Goal: Information Seeking & Learning: Understand process/instructions

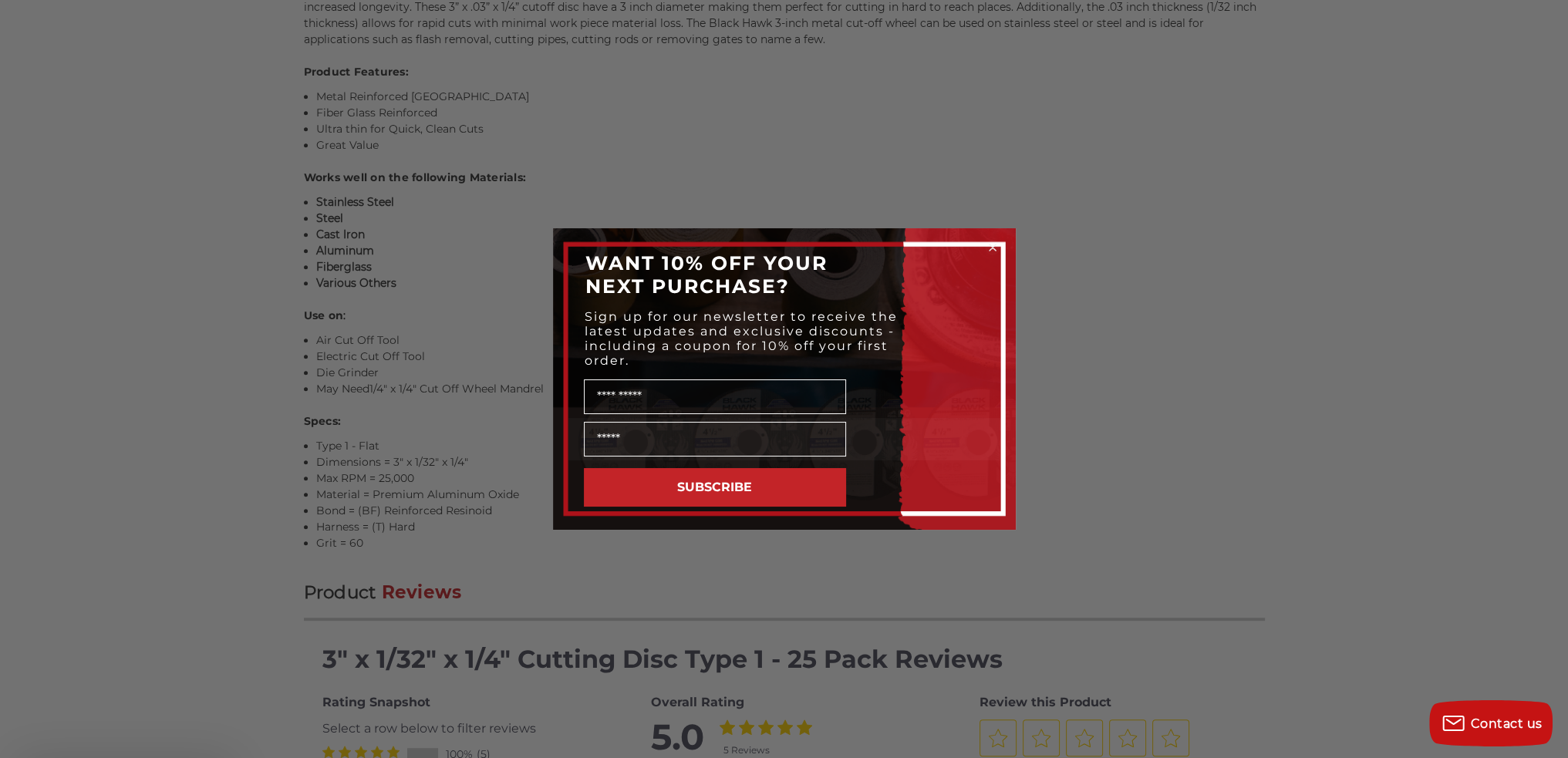
scroll to position [1156, 0]
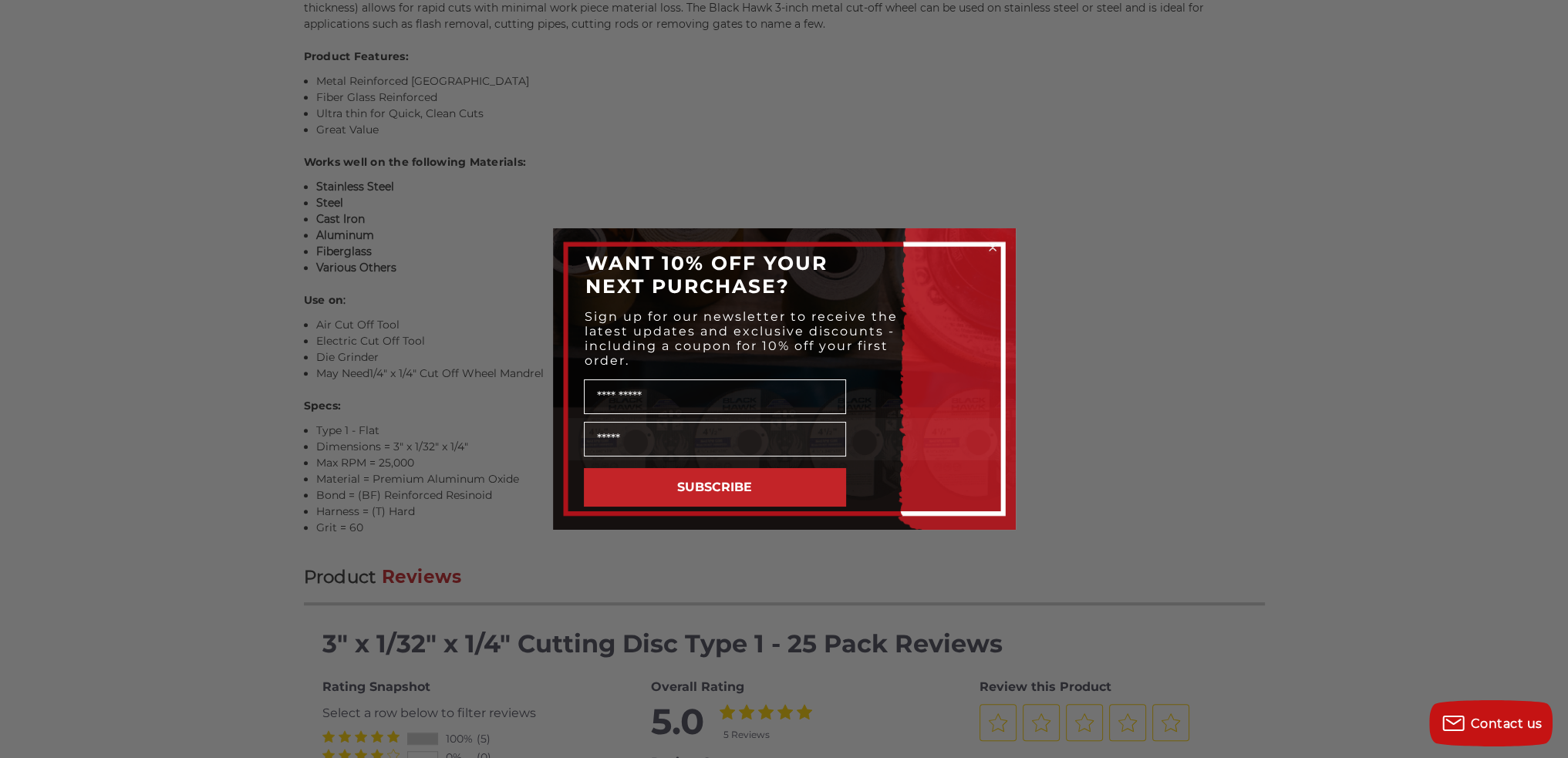
click at [989, 249] on circle "Close dialog" at bounding box center [992, 248] width 15 height 15
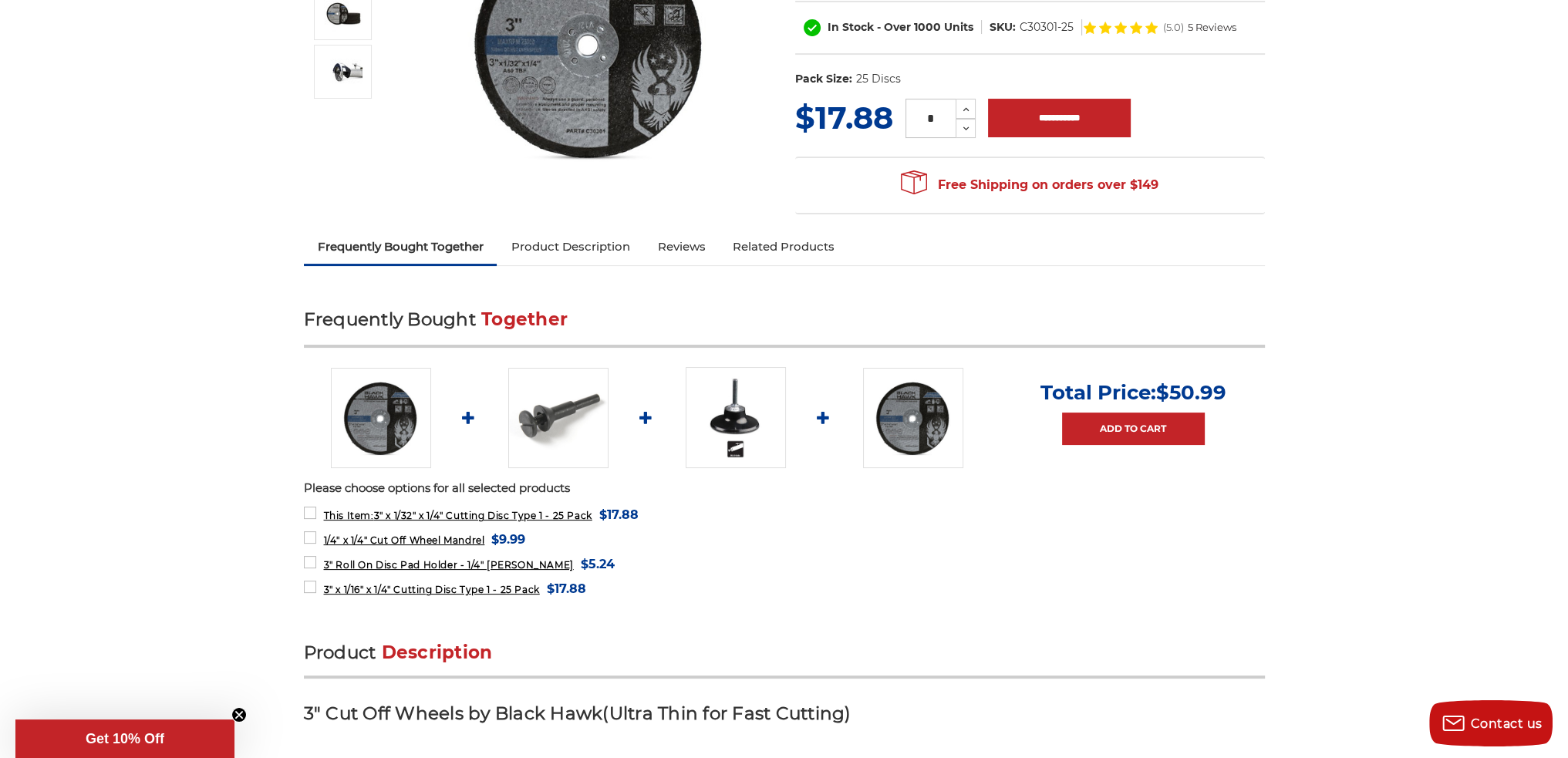
scroll to position [0, 0]
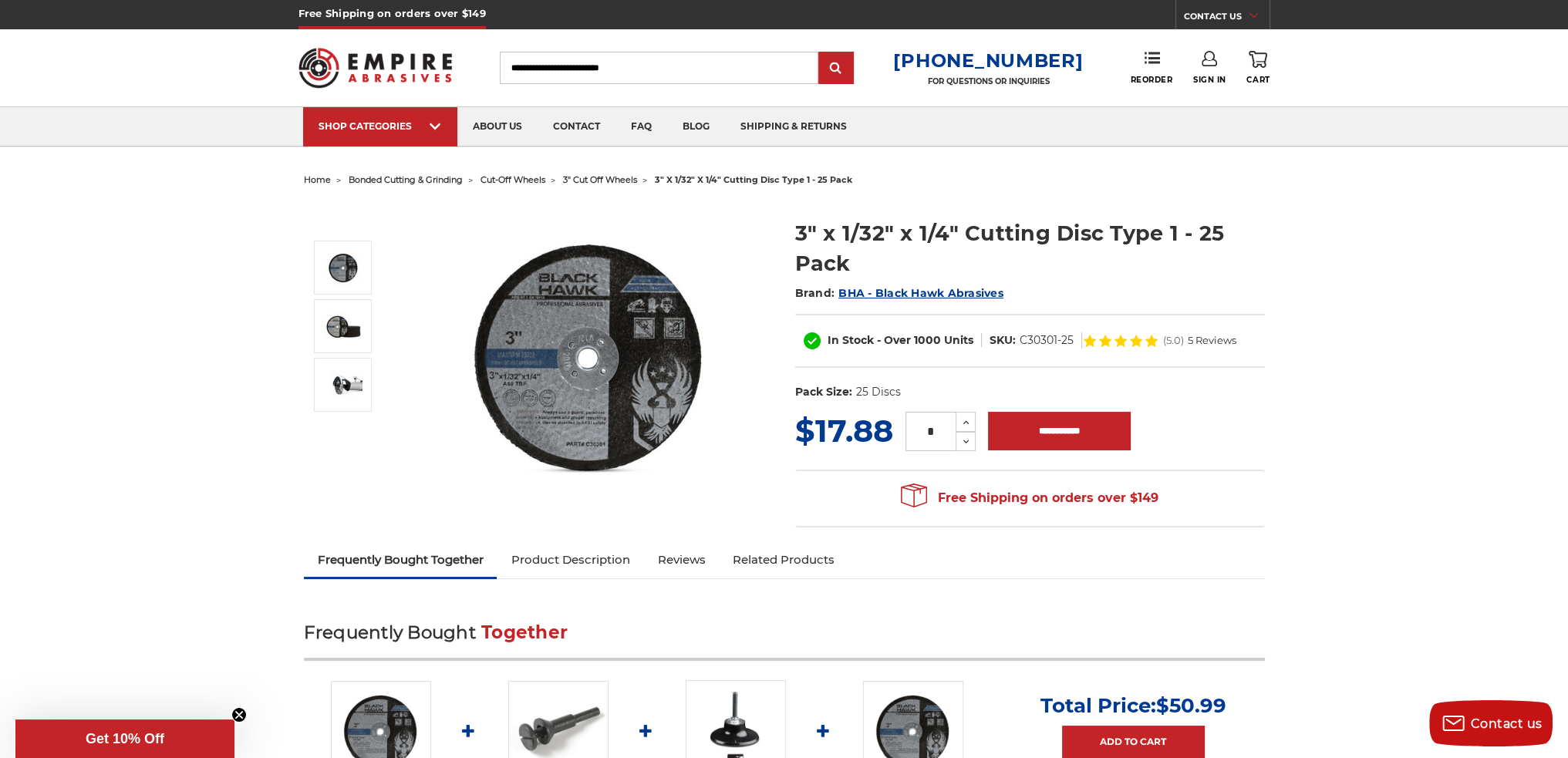
drag, startPoint x: 1323, startPoint y: 438, endPoint x: 1348, endPoint y: 225, distance: 214.5
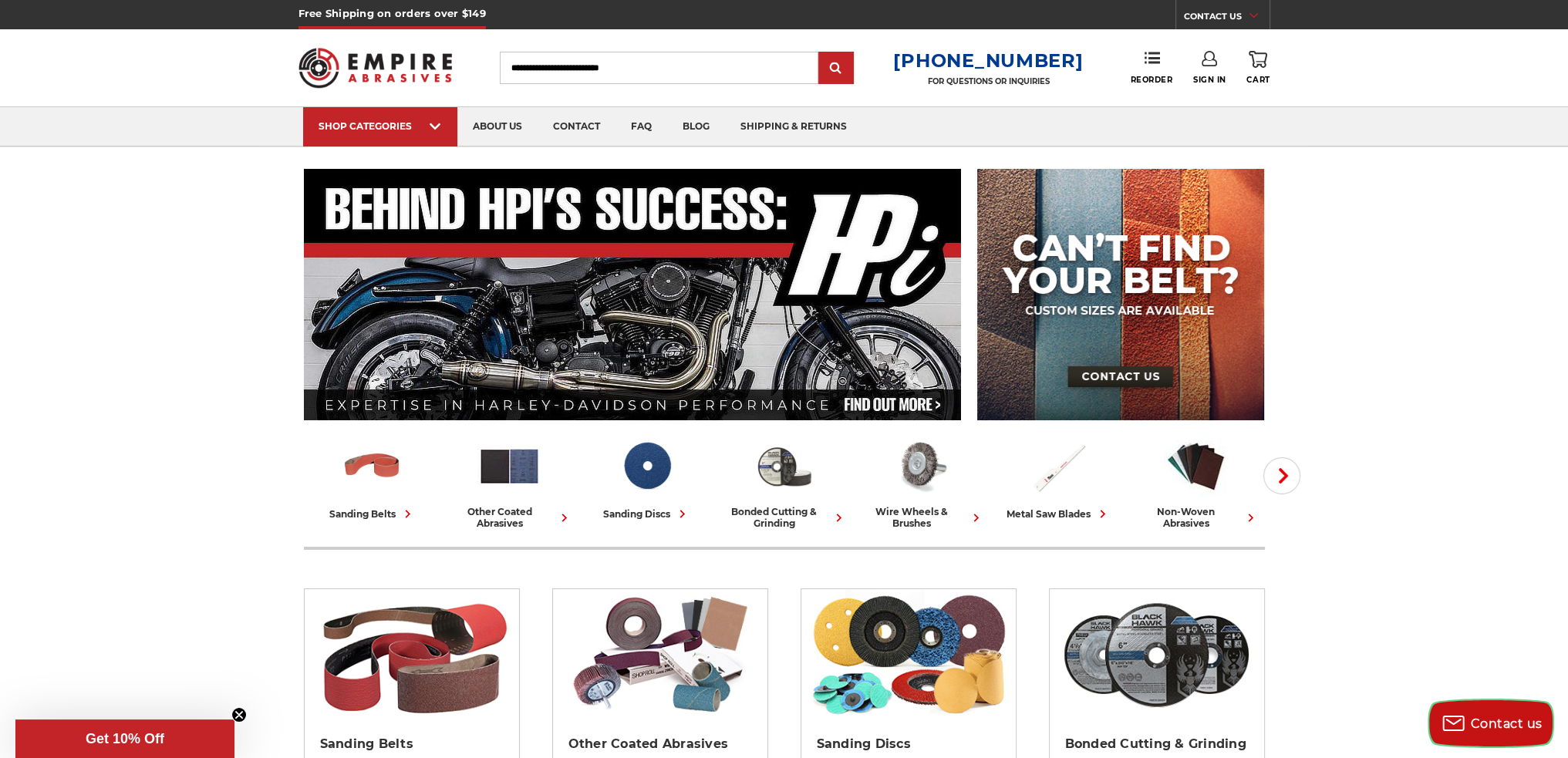
click at [1480, 723] on span "Contact us" at bounding box center [1506, 724] width 71 height 15
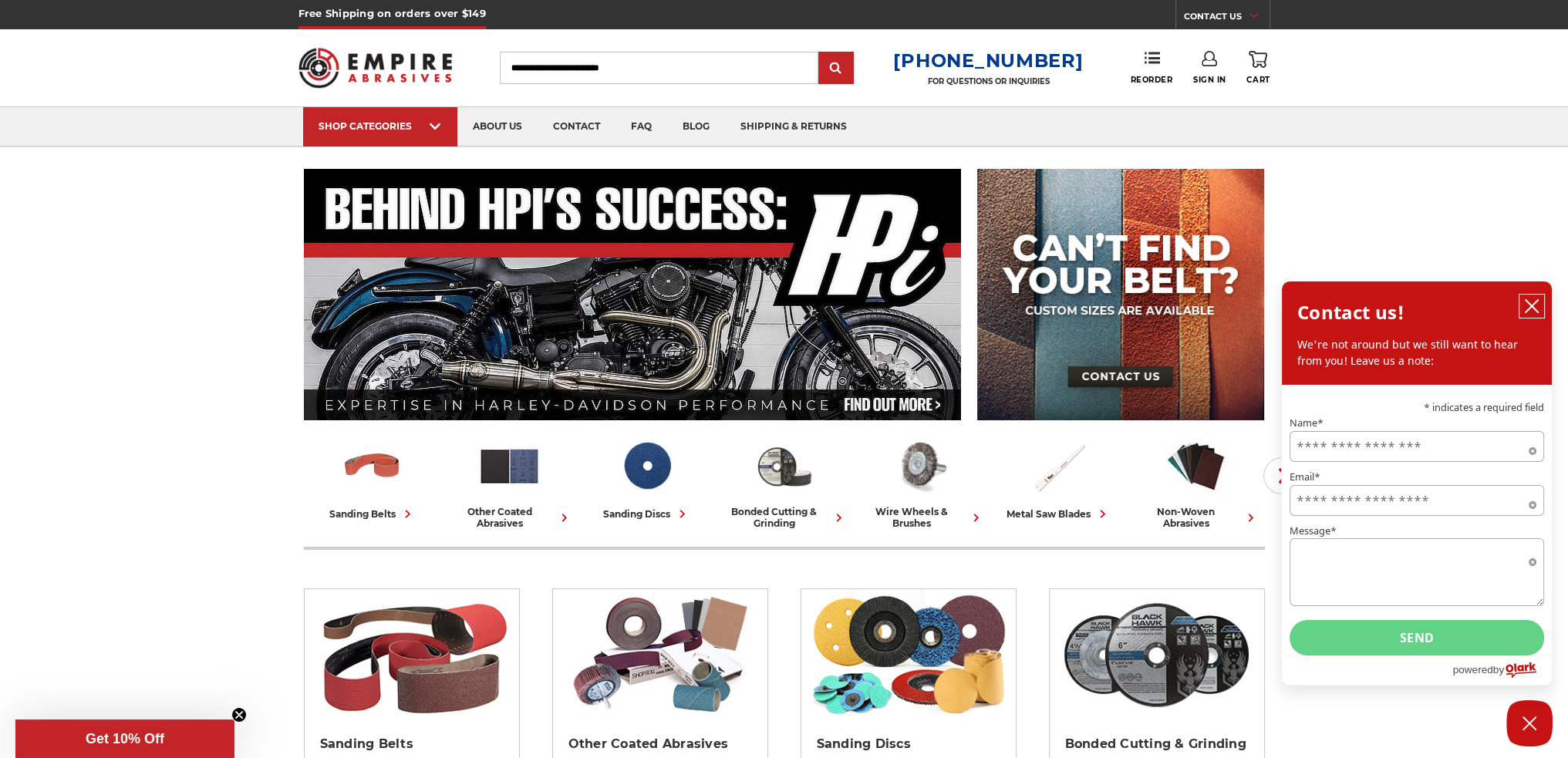
click at [1527, 301] on icon "close chatbox" at bounding box center [1531, 305] width 16 height 16
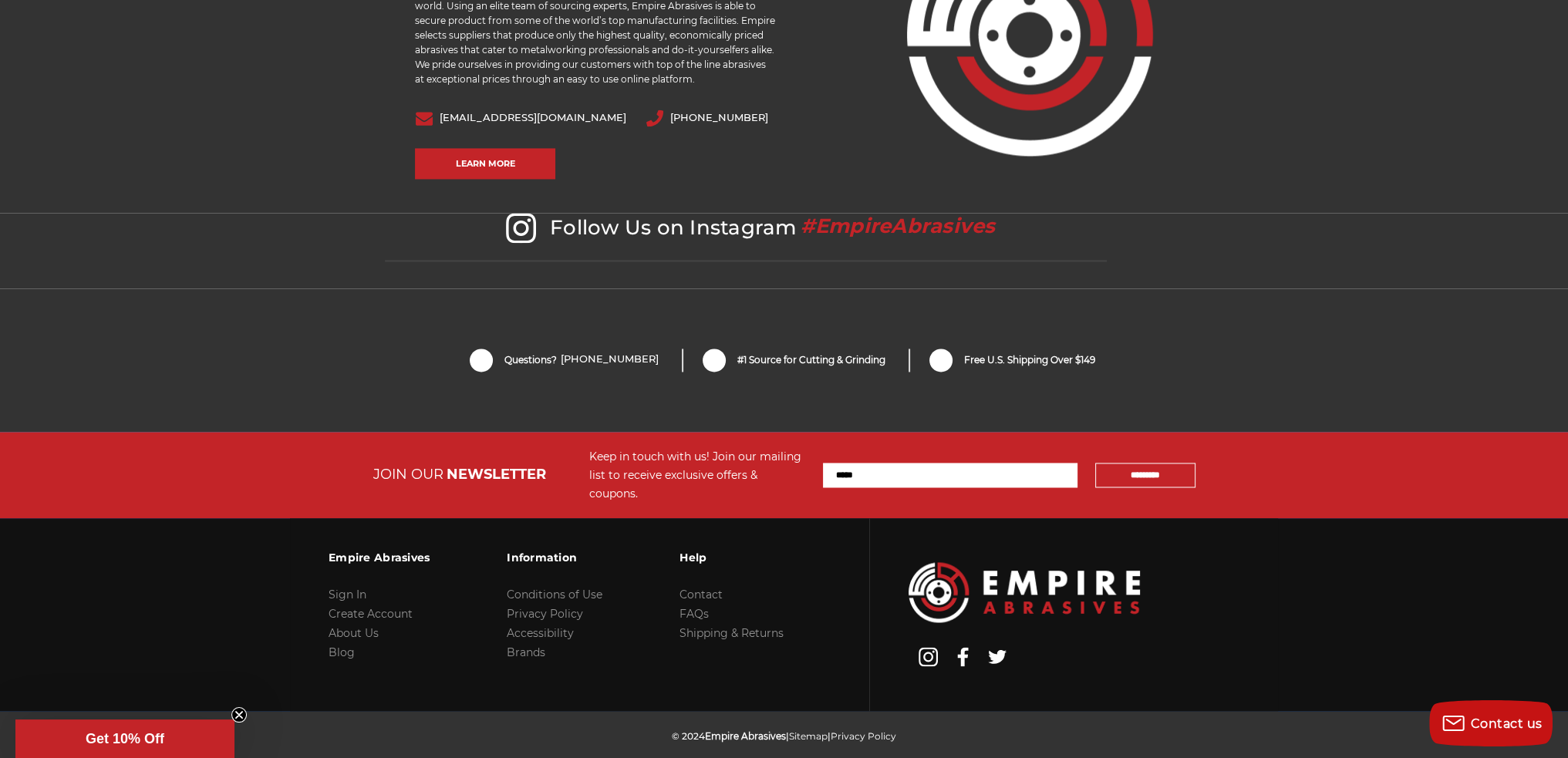
scroll to position [3189, 0]
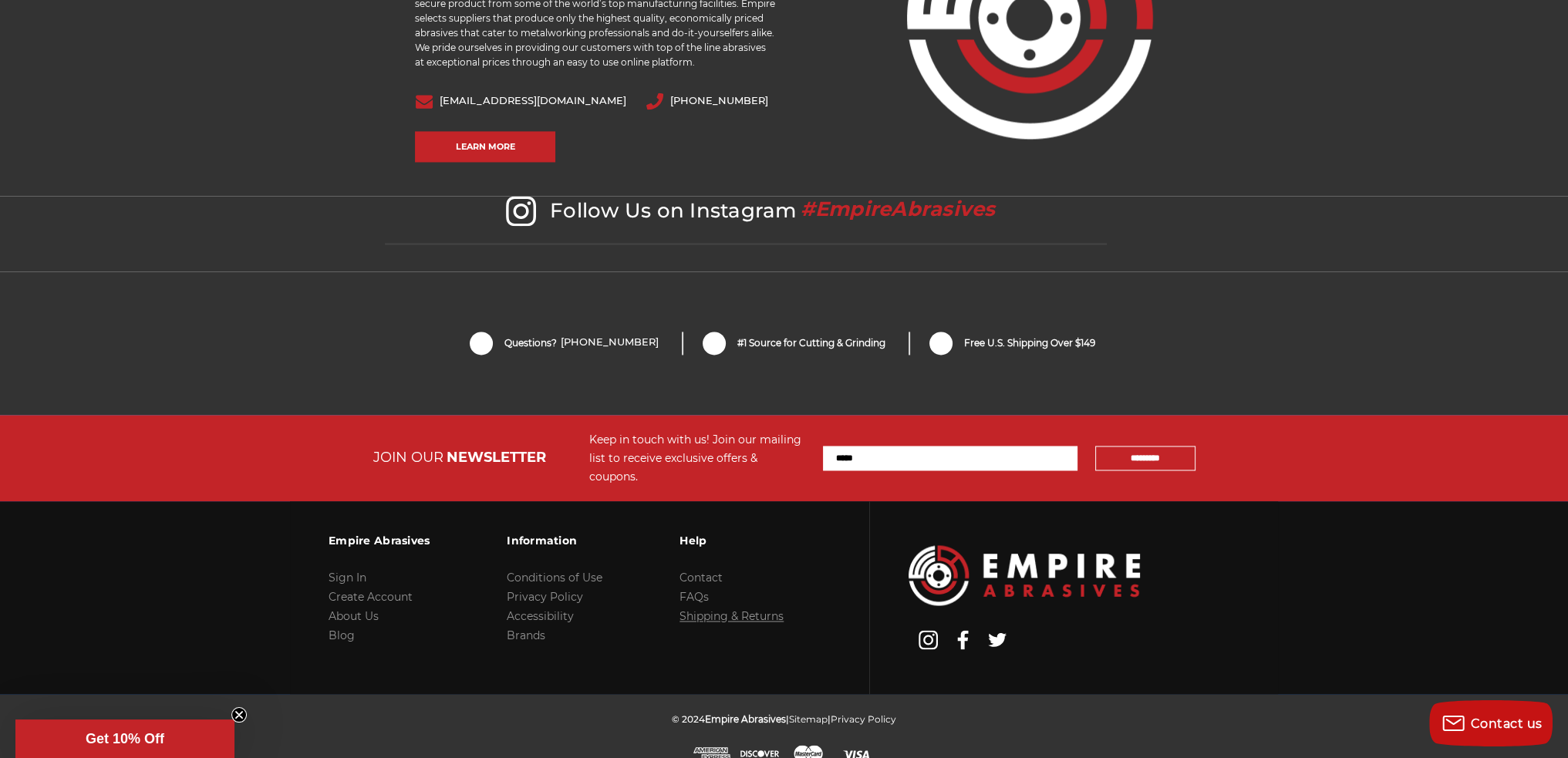
click at [707, 609] on link "Shipping & Returns" at bounding box center [732, 615] width 104 height 14
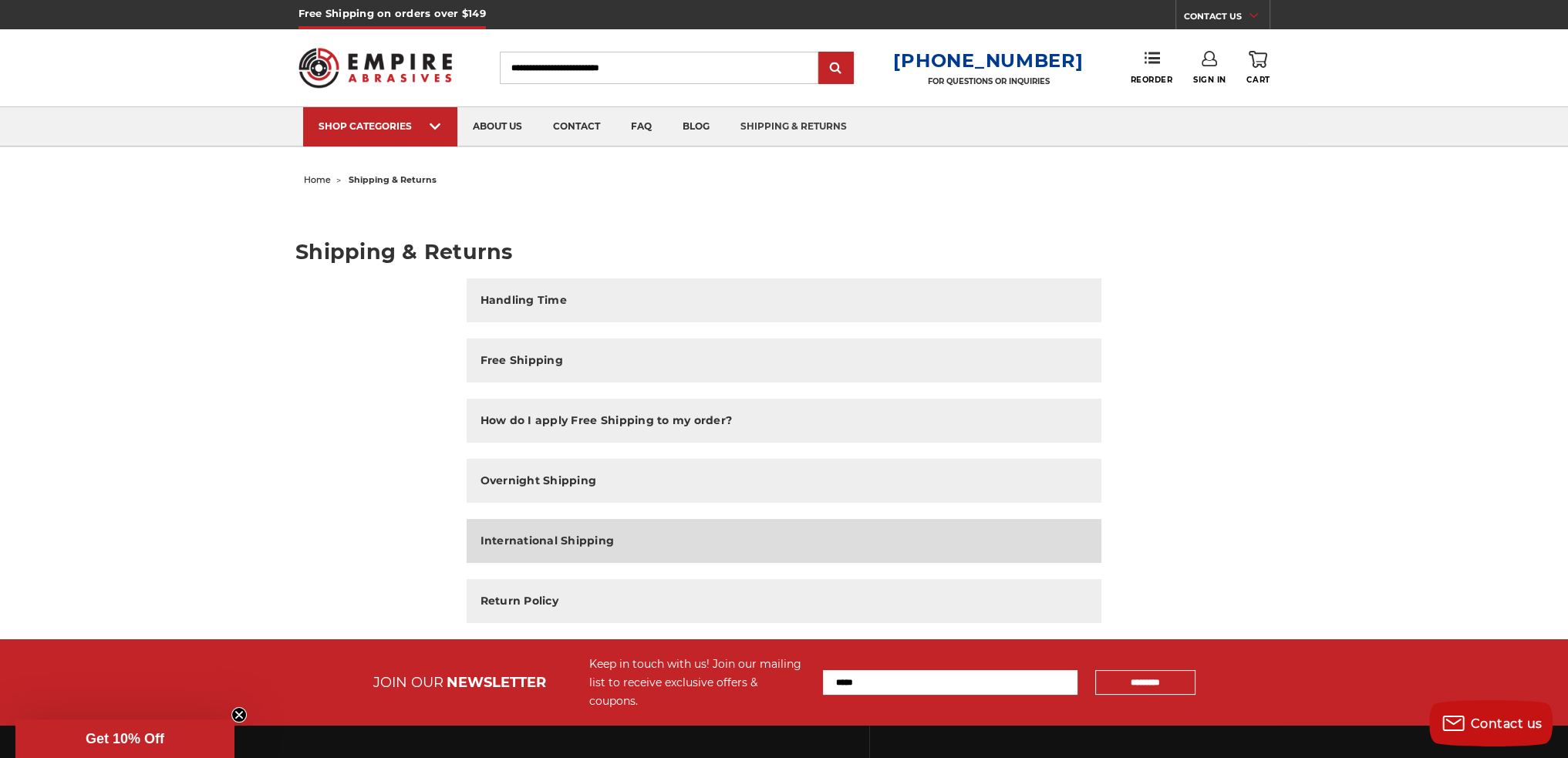
click at [631, 535] on button "International Shipping" at bounding box center [784, 540] width 635 height 44
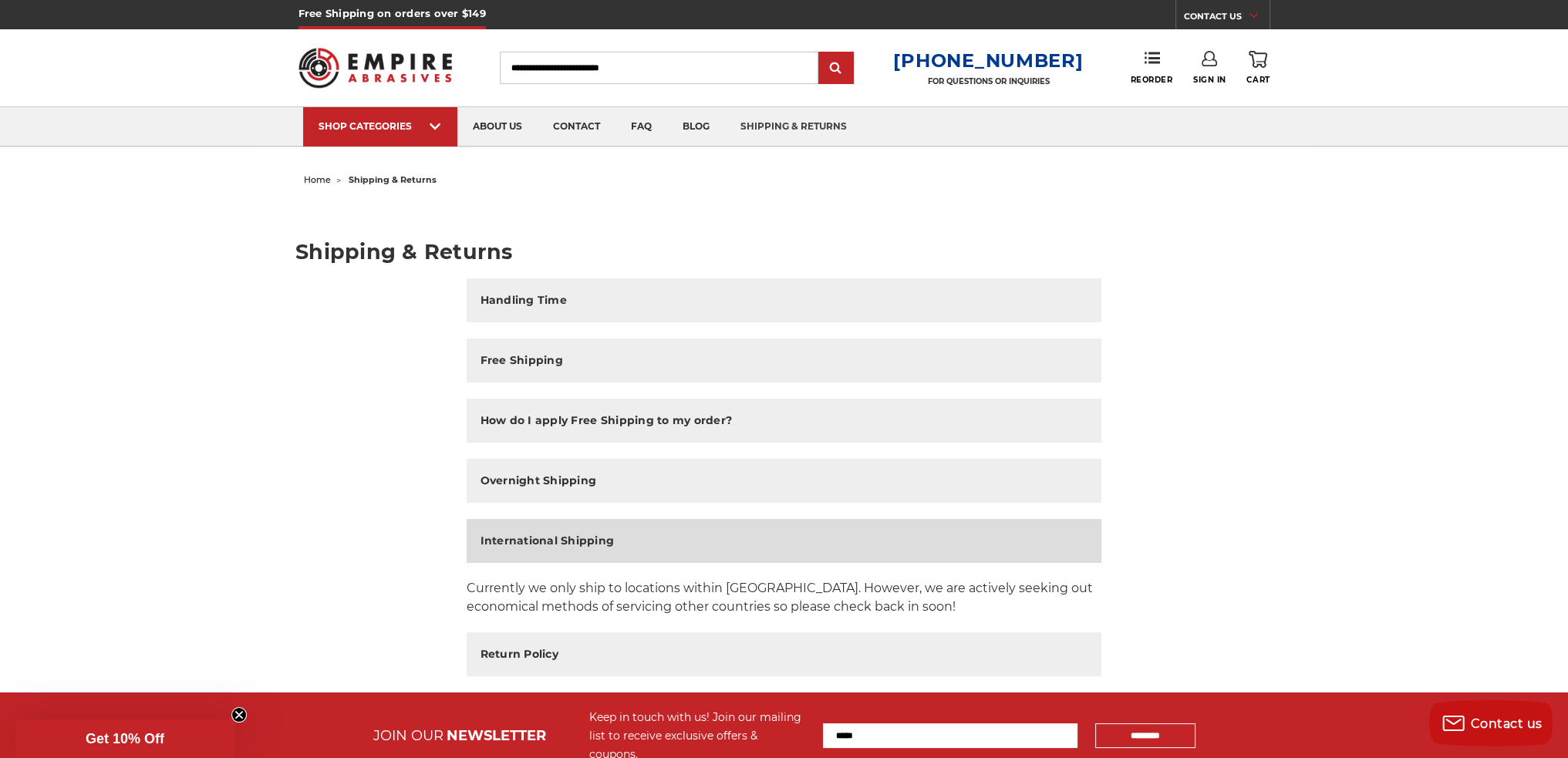
click at [631, 535] on button "International Shipping" at bounding box center [784, 540] width 635 height 44
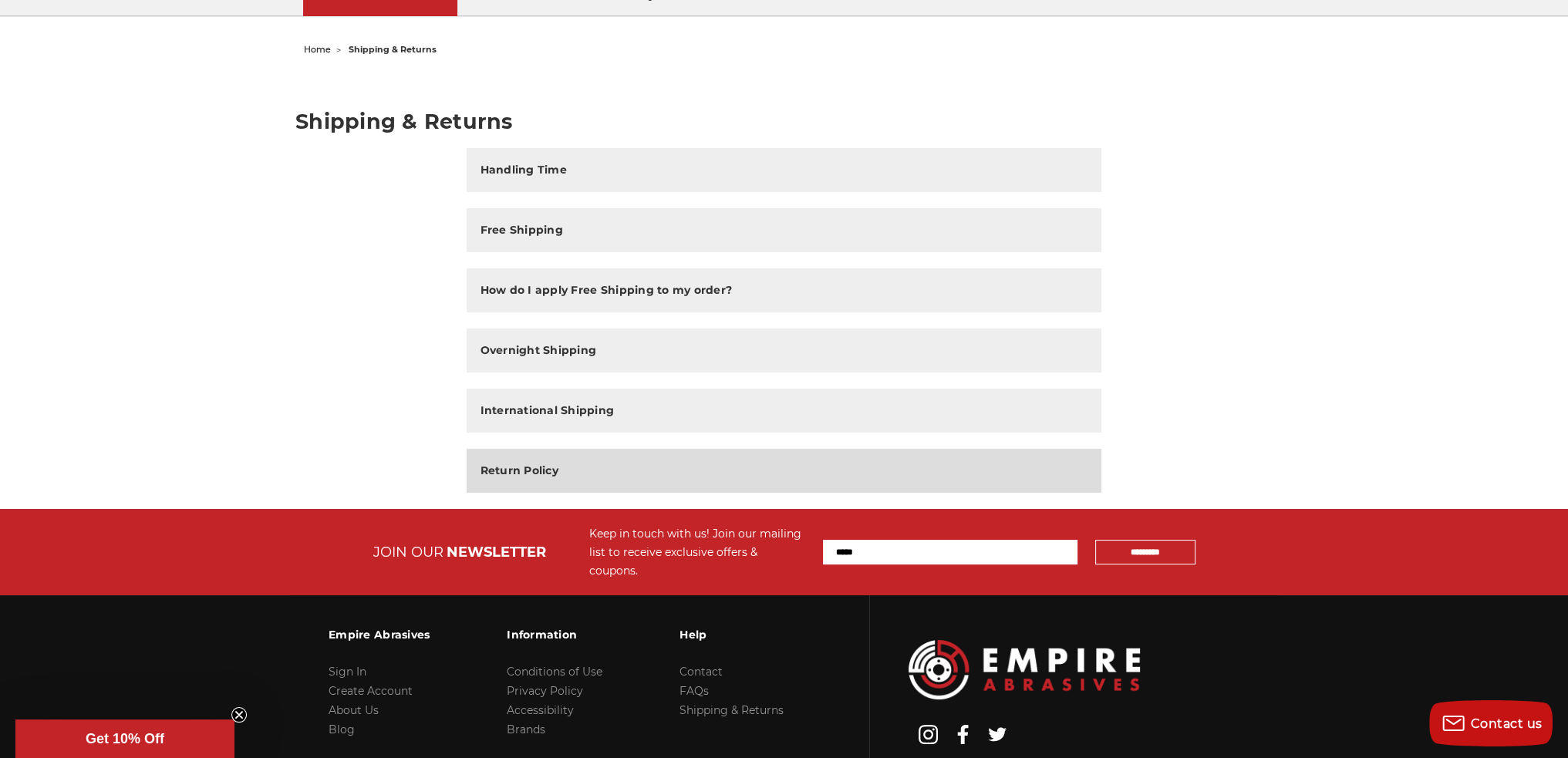
scroll to position [226, 0]
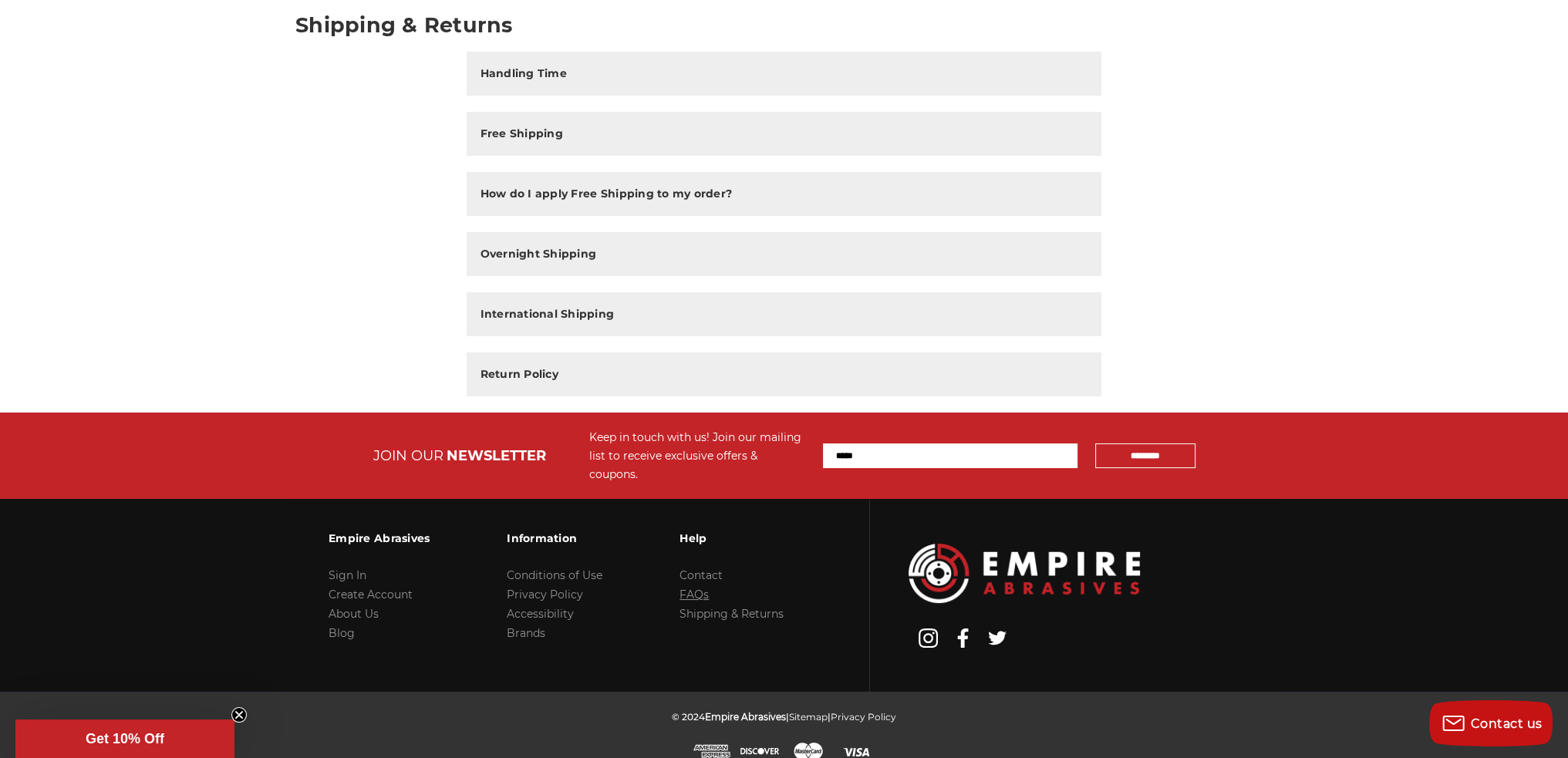
click at [688, 587] on link "FAQs" at bounding box center [694, 594] width 30 height 14
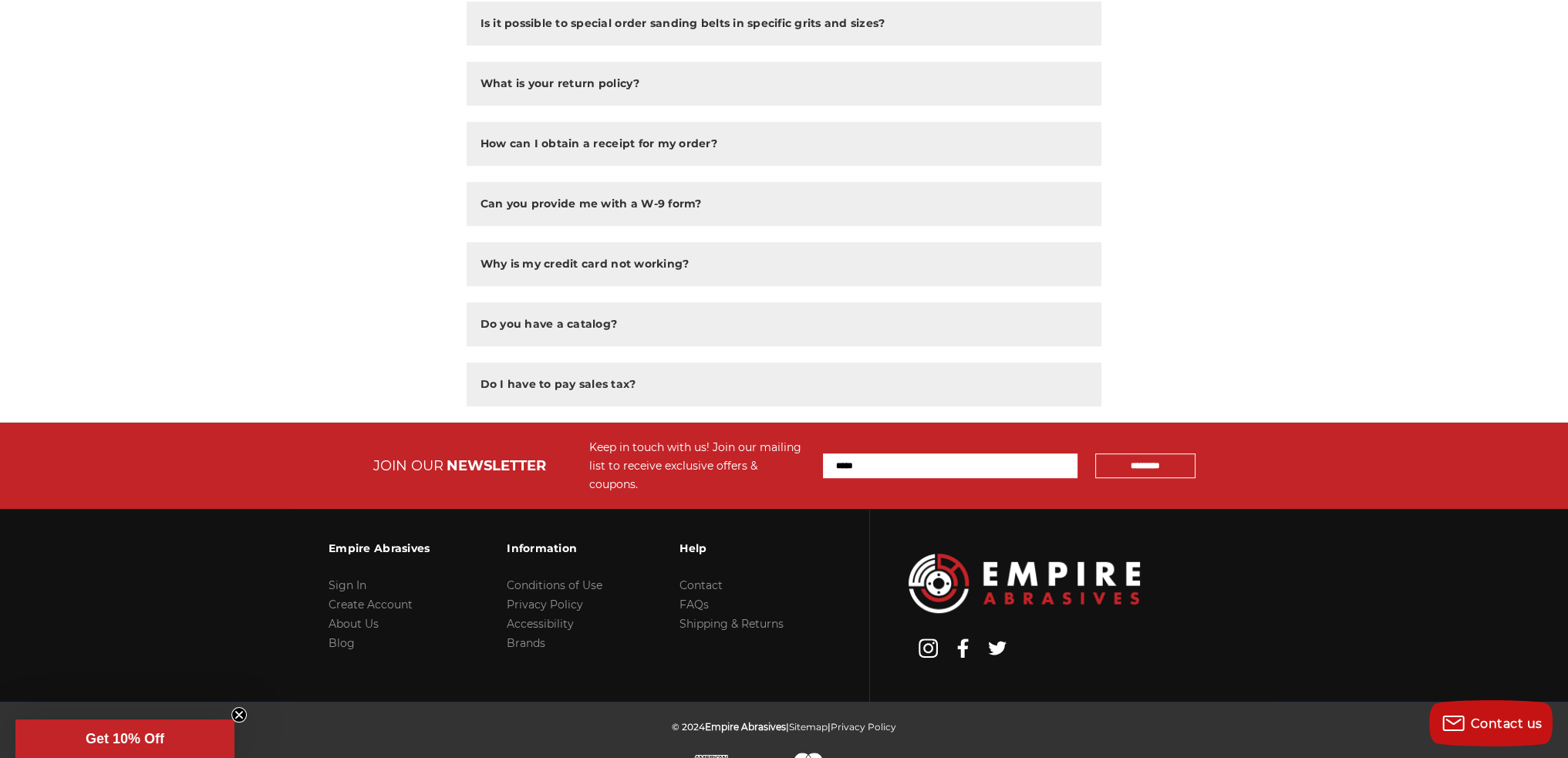
scroll to position [1085, 0]
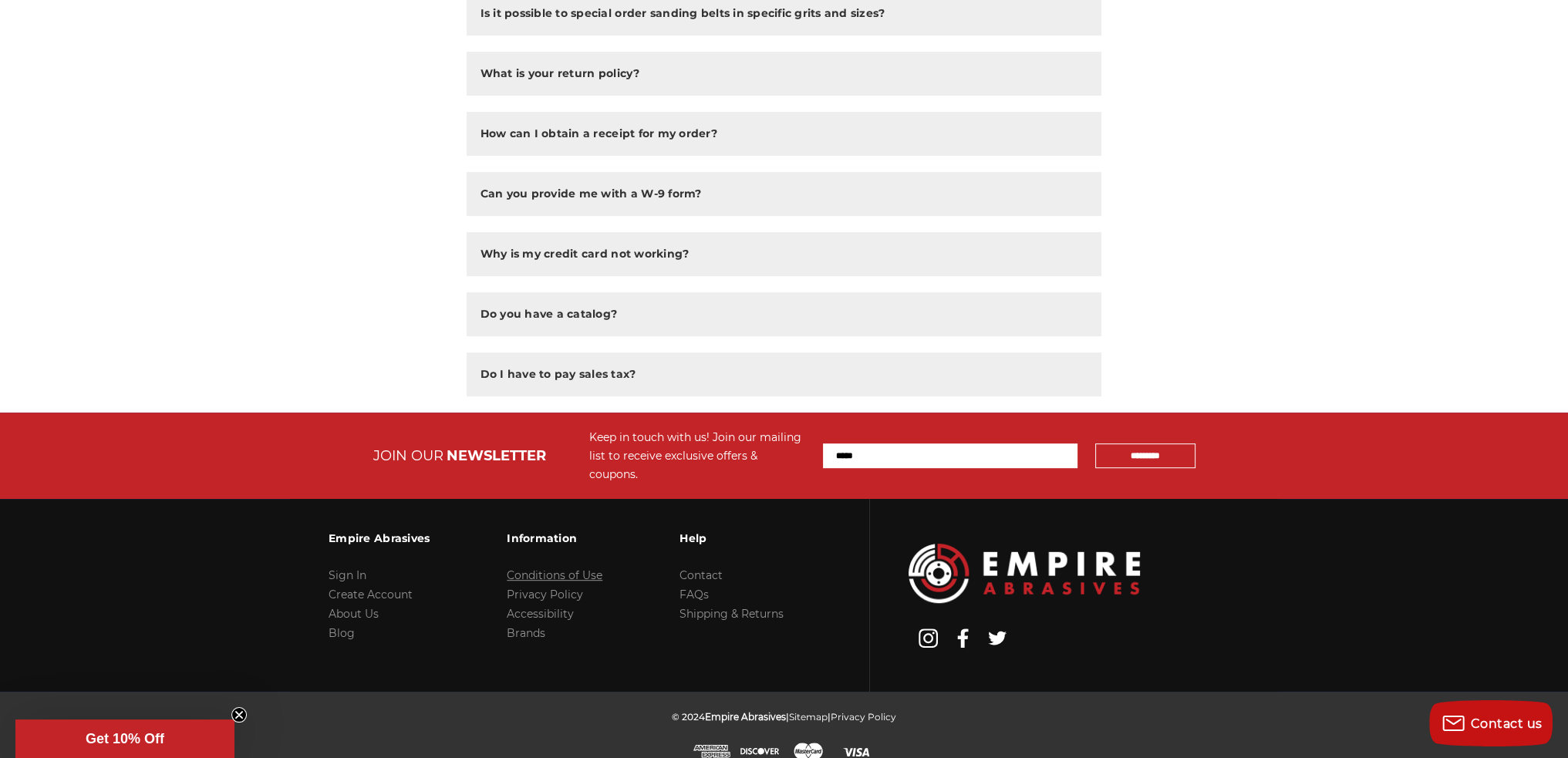
click at [539, 568] on link "Conditions of Use" at bounding box center [554, 574] width 96 height 14
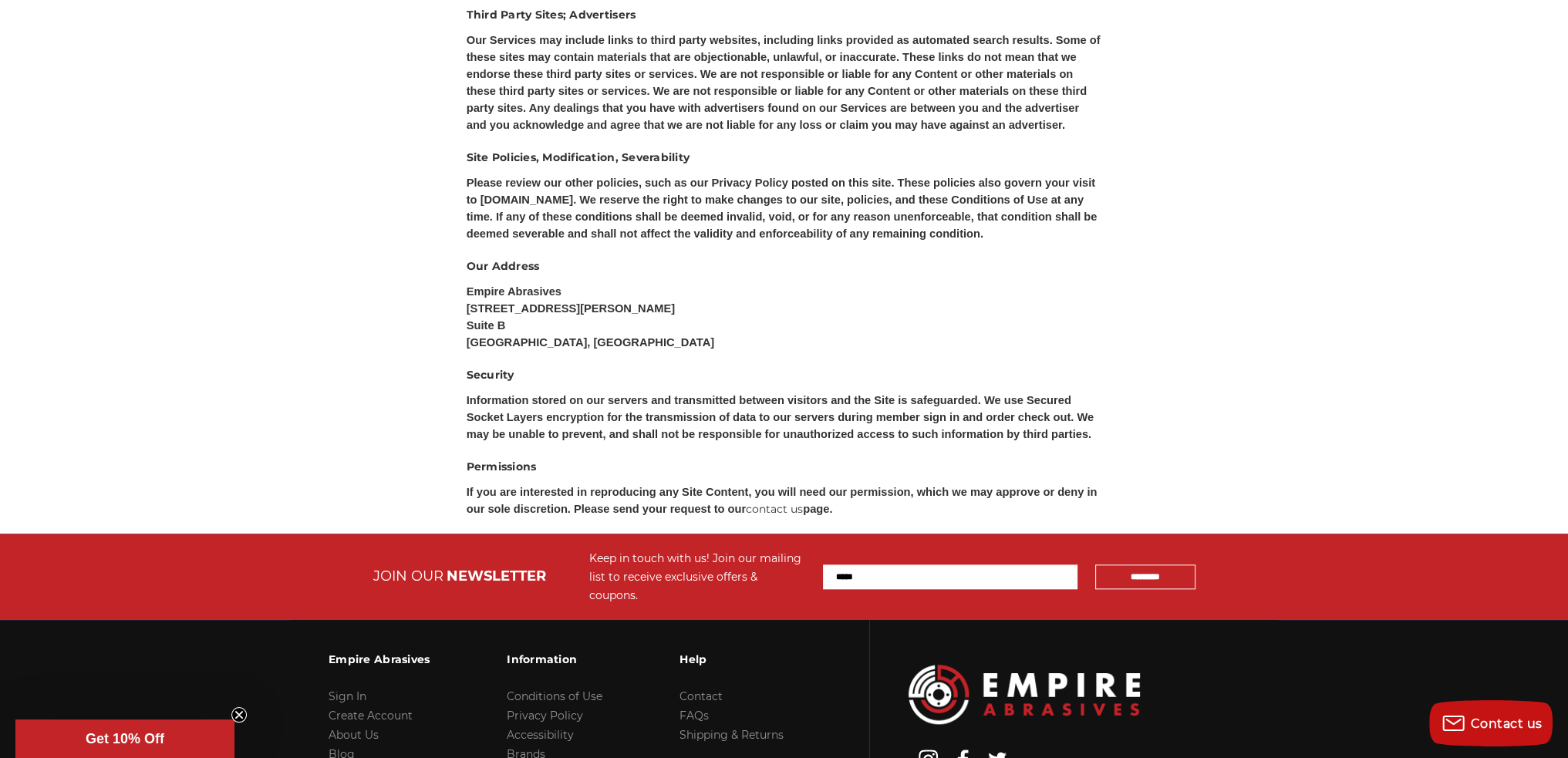
scroll to position [1993, 0]
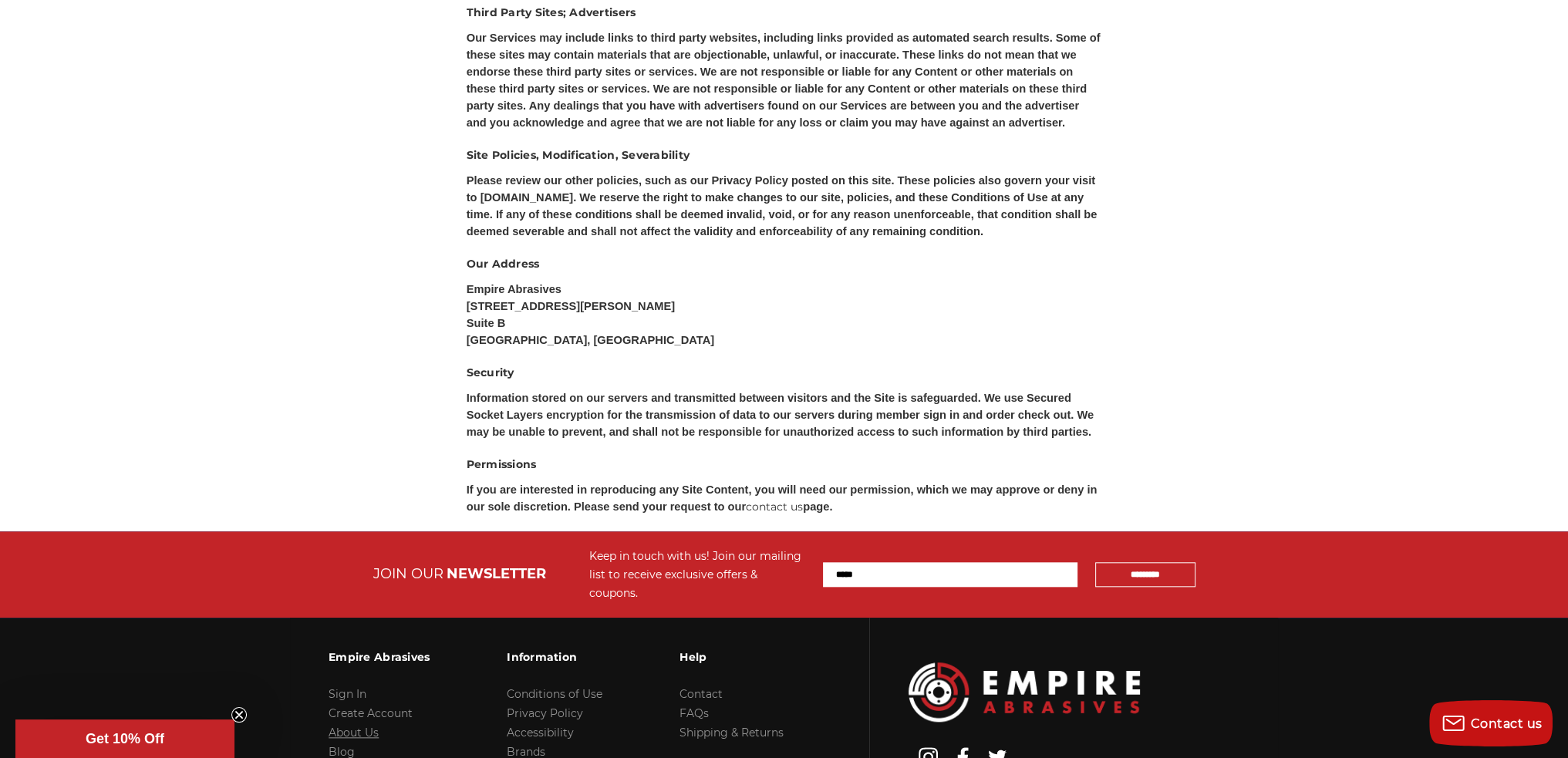
click at [370, 726] on link "About Us" at bounding box center [354, 732] width 50 height 14
